Goal: Navigation & Orientation: Find specific page/section

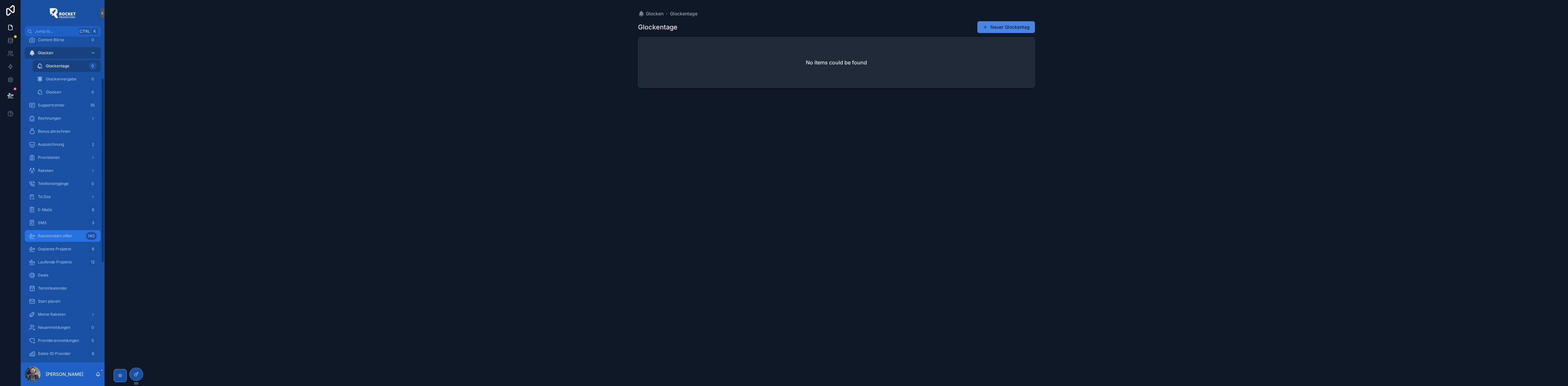
scroll to position [2, 0]
click at [50, 262] on div "To Dos" at bounding box center [63, 267] width 68 height 11
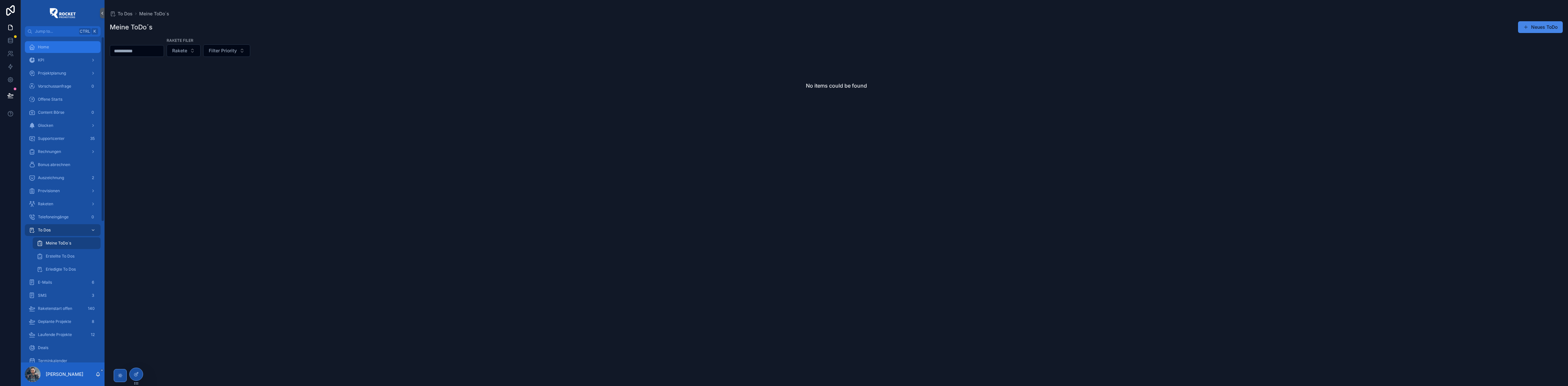
click at [64, 48] on div "Home" at bounding box center [63, 47] width 68 height 11
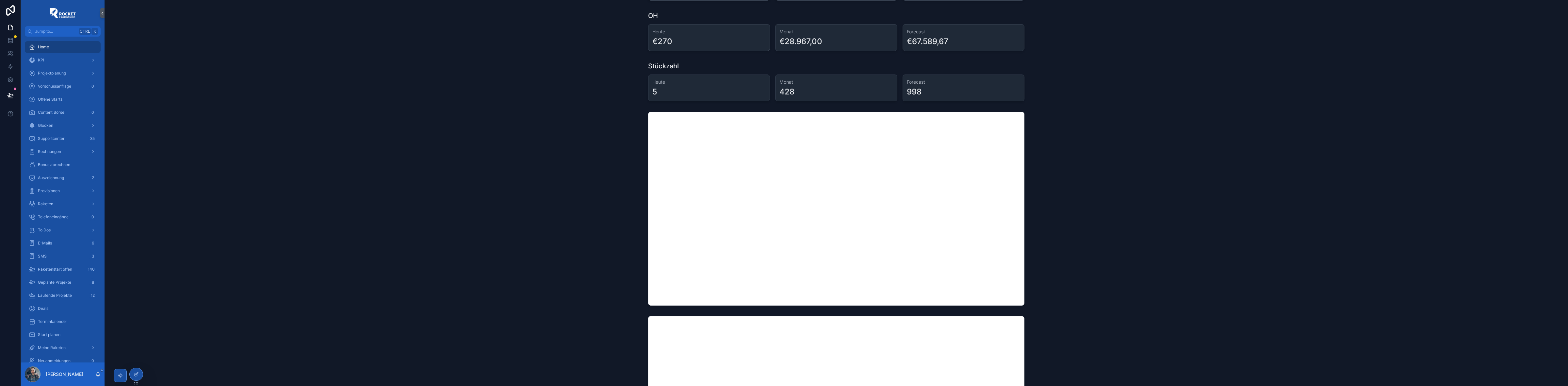
scroll to position [81, 0]
